Goal: Information Seeking & Learning: Learn about a topic

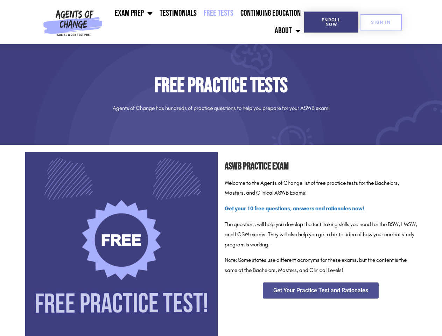
click at [221, 168] on div "ASWB Practice Exam Welcome to the Agents of Change list of free practice tests …" at bounding box center [320, 247] width 199 height 199
click at [205, 22] on ul "Exam Prep BSW Exam Prep: ASWB Bachelors Level Exam LMSW Exam Prep: ASWB Masters…" at bounding box center [204, 22] width 199 height 35
click at [331, 22] on span "Enroll Now" at bounding box center [331, 21] width 32 height 9
click at [380, 22] on span "SIGN IN" at bounding box center [381, 22] width 20 height 5
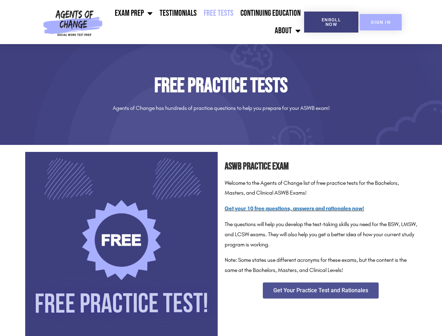
click at [380, 22] on span "SIGN IN" at bounding box center [381, 22] width 20 height 5
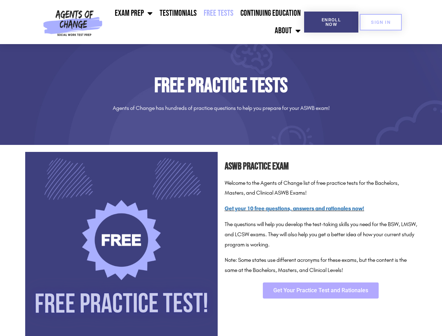
click at [320, 290] on span "Get Your Practice Test and Rationales" at bounding box center [320, 290] width 95 height 6
